Goal: Find specific page/section: Find specific page/section

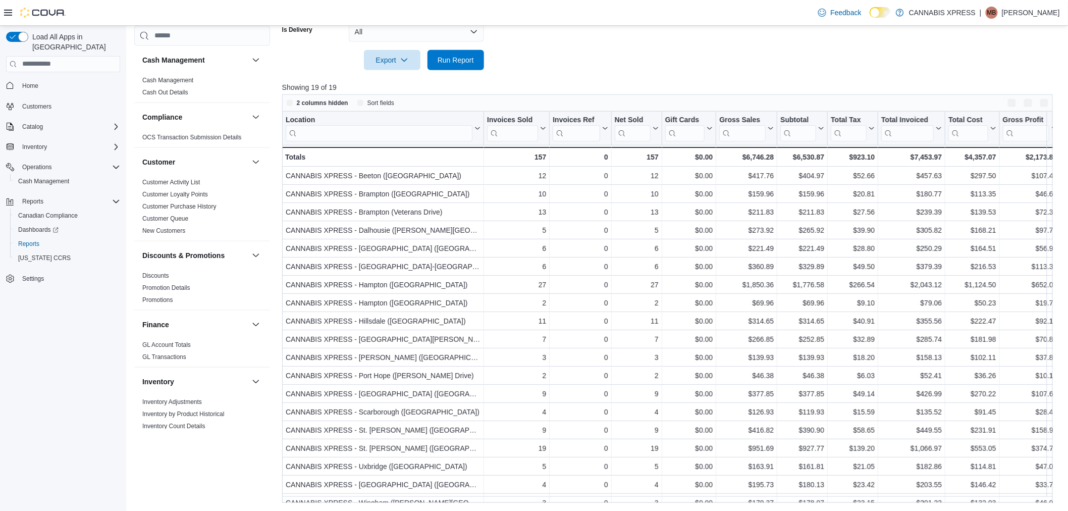
scroll to position [305, 0]
